Goal: Check status

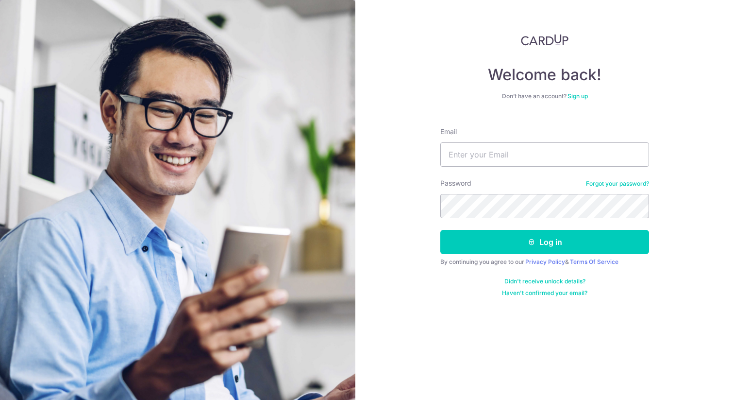
click at [472, 187] on div "Password Forgot your password?" at bounding box center [544, 198] width 209 height 40
click at [477, 155] on input "Email" at bounding box center [544, 154] width 209 height 24
click at [488, 155] on input "Email" at bounding box center [544, 154] width 209 height 24
type input "[EMAIL_ADDRESS][DOMAIN_NAME]"
click at [440, 230] on button "Log in" at bounding box center [544, 242] width 209 height 24
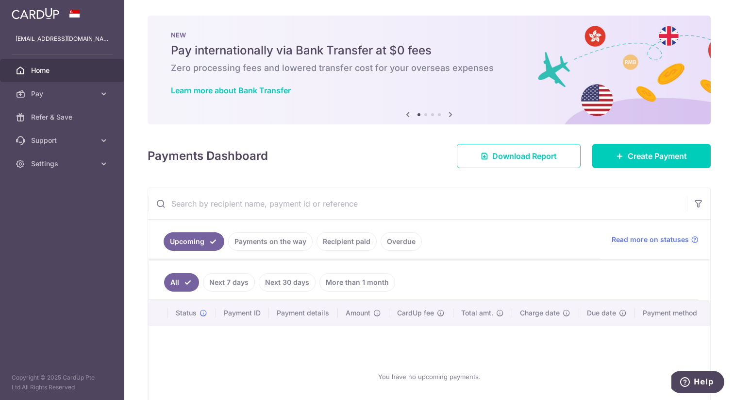
click at [347, 246] on link "Recipient paid" at bounding box center [347, 241] width 60 height 18
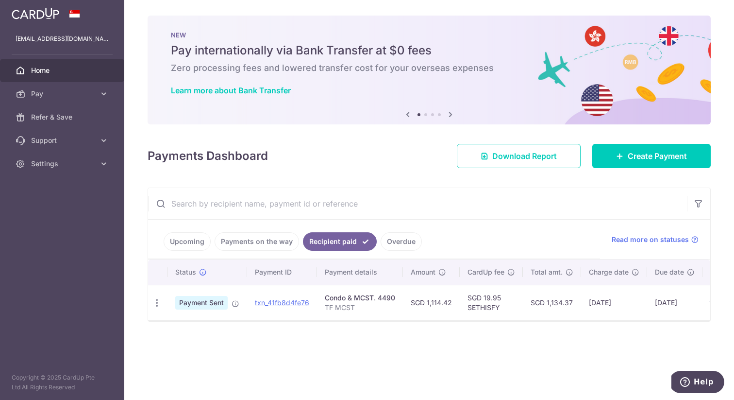
click at [394, 233] on link "Overdue" at bounding box center [401, 241] width 41 height 18
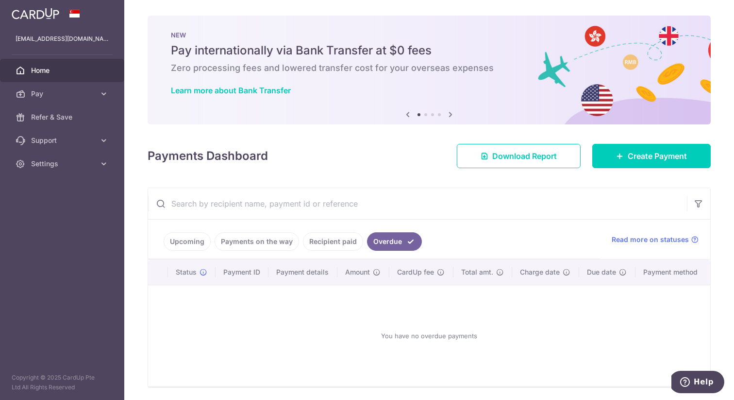
click at [340, 238] on link "Recipient paid" at bounding box center [333, 241] width 60 height 18
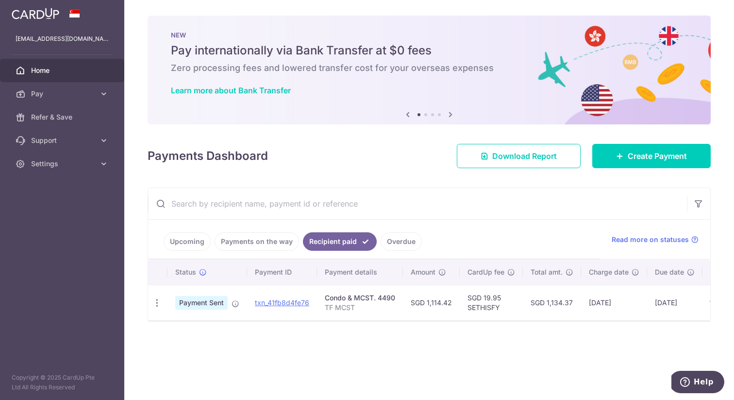
click at [264, 245] on link "Payments on the way" at bounding box center [257, 241] width 84 height 18
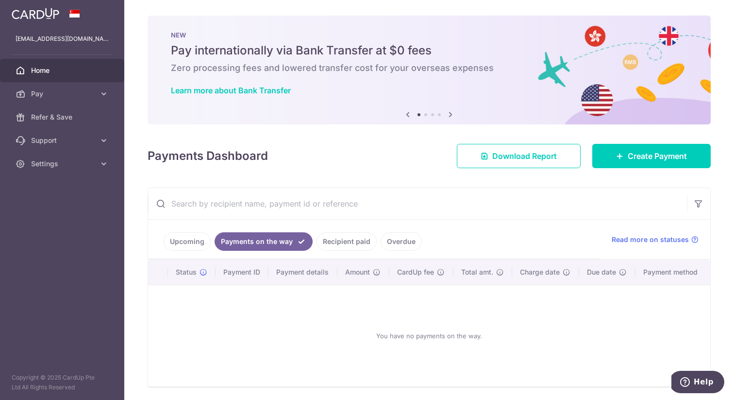
click at [344, 242] on link "Recipient paid" at bounding box center [347, 241] width 60 height 18
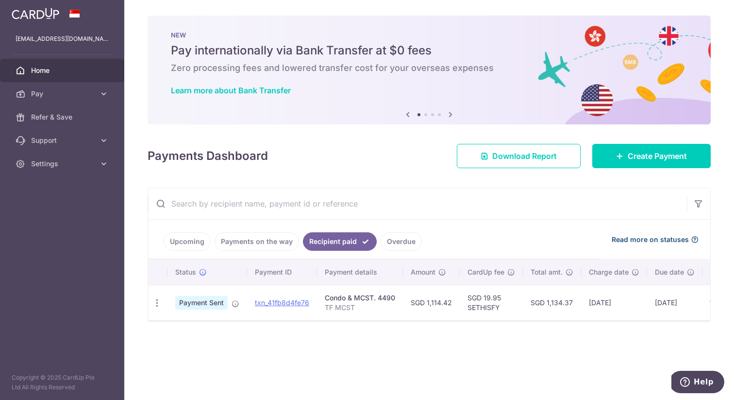
click at [649, 239] on span "Read more on statuses" at bounding box center [650, 240] width 77 height 10
